Goal: Information Seeking & Learning: Learn about a topic

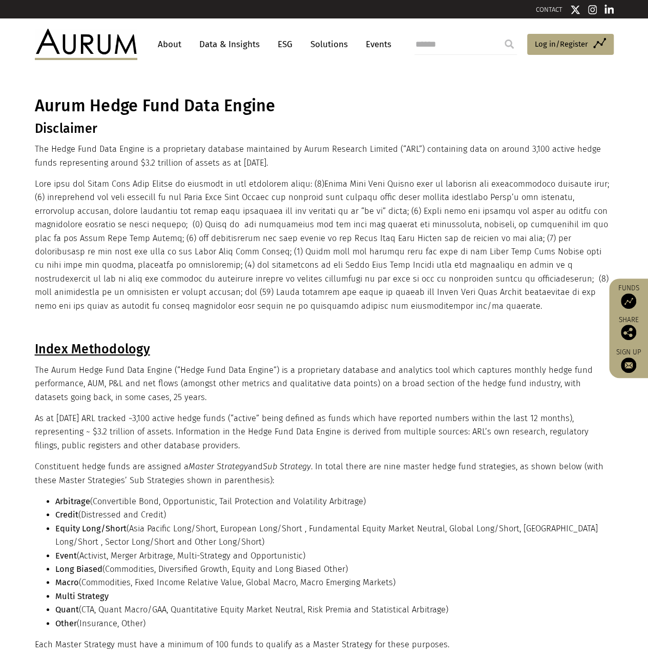
click at [241, 43] on link "Data & Insights" at bounding box center [229, 44] width 71 height 19
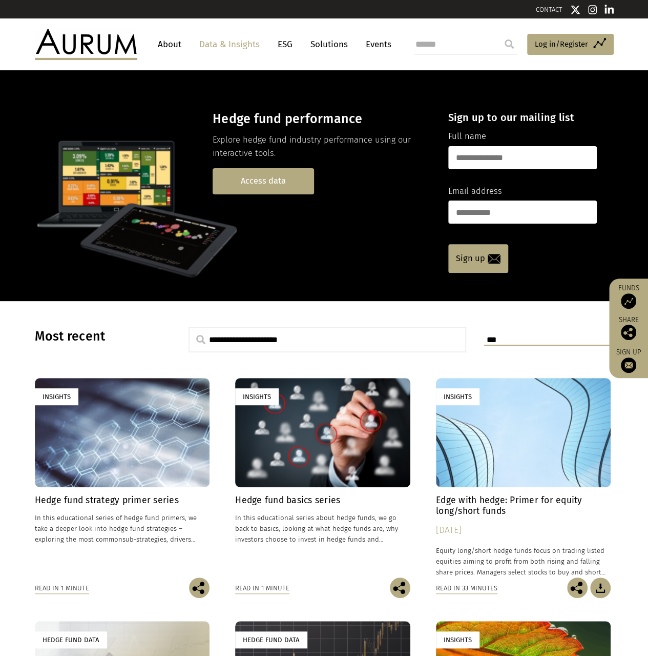
click at [274, 190] on link "Access data" at bounding box center [263, 181] width 101 height 26
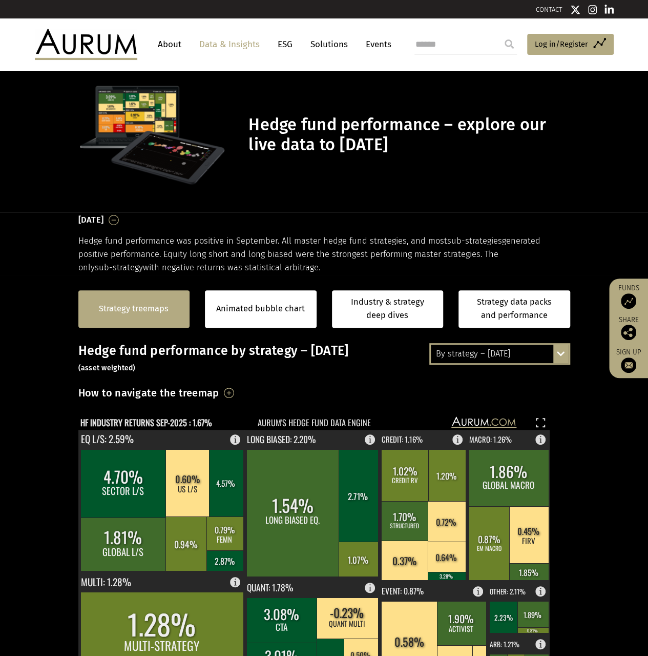
click at [154, 310] on link "Strategy treemaps" at bounding box center [134, 308] width 70 height 13
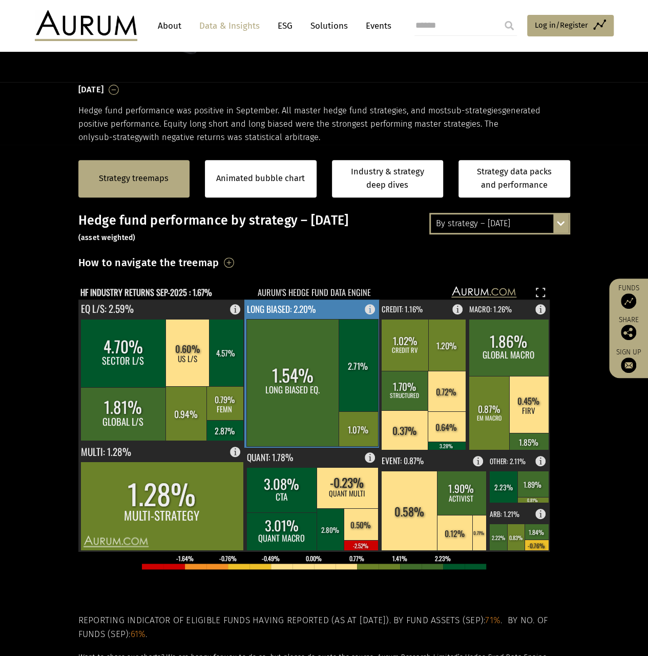
scroll to position [155, 0]
